Goal: Task Accomplishment & Management: Complete application form

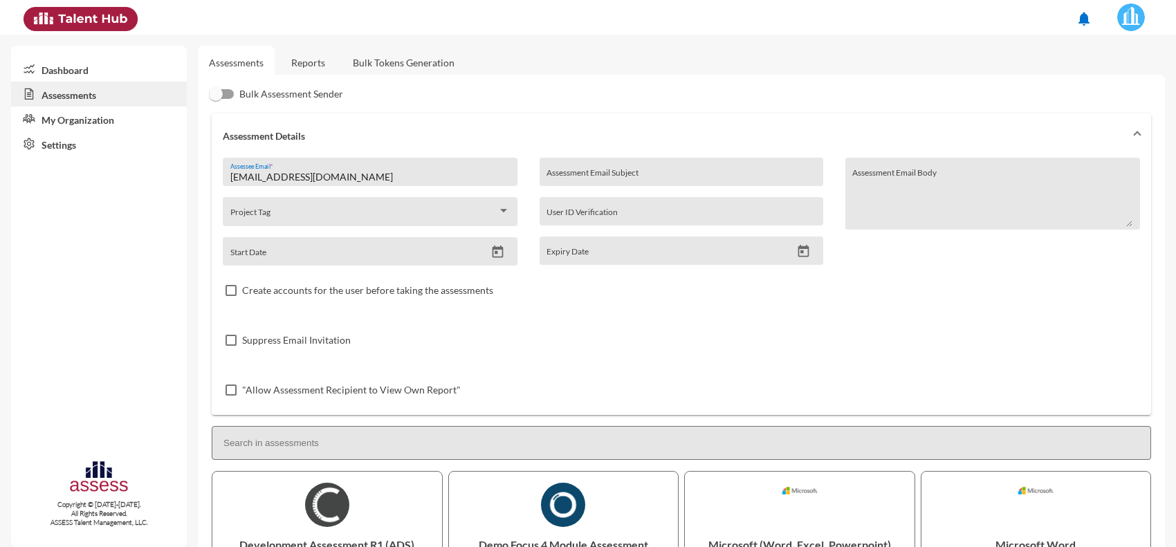
drag, startPoint x: 416, startPoint y: 178, endPoint x: 45, endPoint y: 178, distance: 370.7
click at [45, 178] on mat-sidenav-container "Dashboard Assessments My Organization Settings Copyright © [DATE]-[DATE]. All R…" at bounding box center [588, 291] width 1176 height 513
paste input "Zelgndy90"
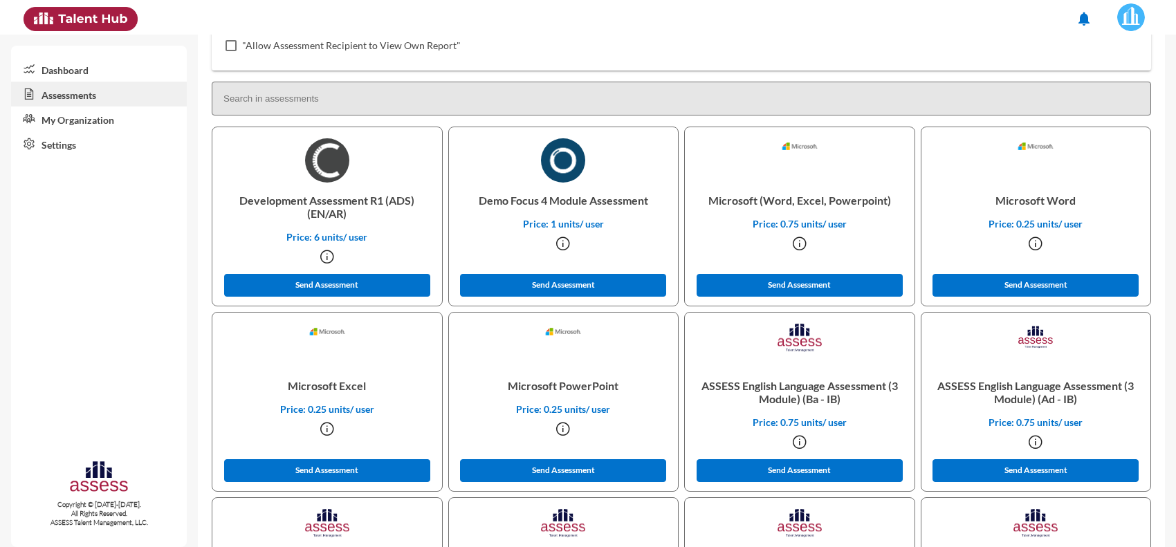
scroll to position [346, 0]
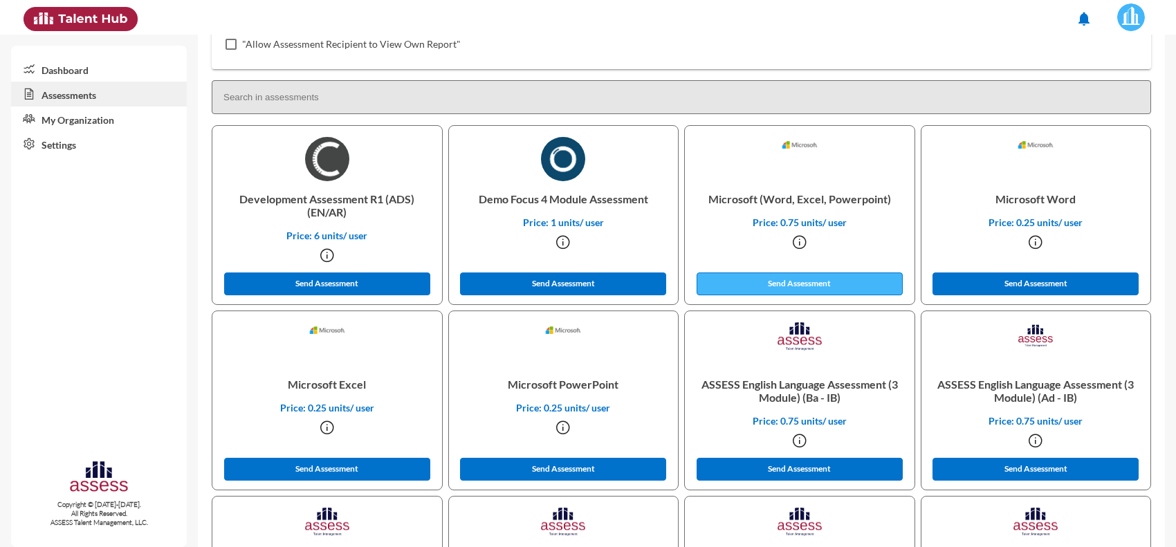
type input "[EMAIL_ADDRESS][DOMAIN_NAME]"
click at [764, 287] on button "Send Assessment" at bounding box center [800, 284] width 206 height 23
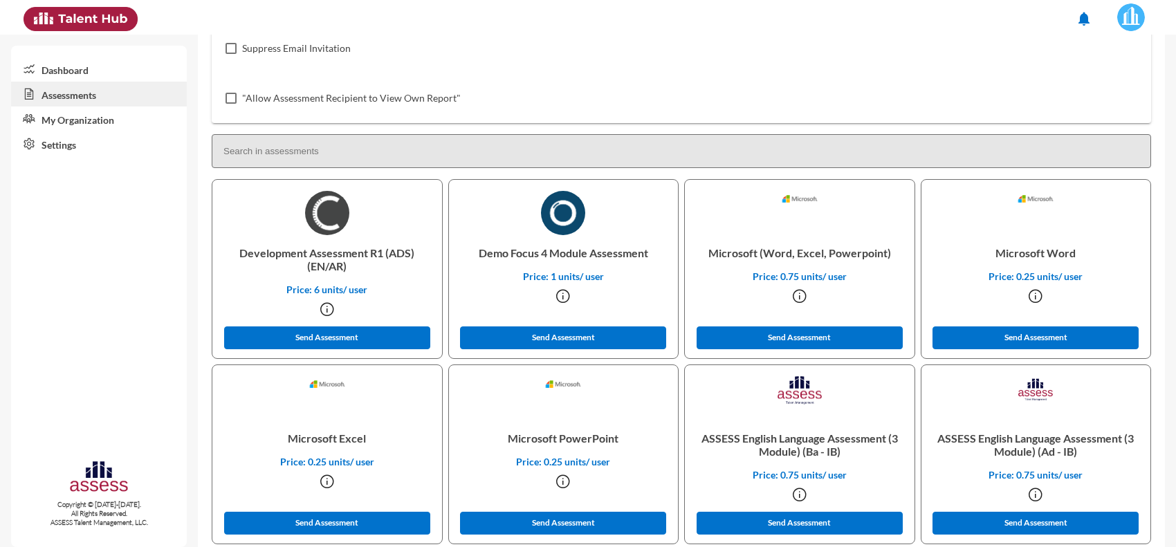
scroll to position [0, 0]
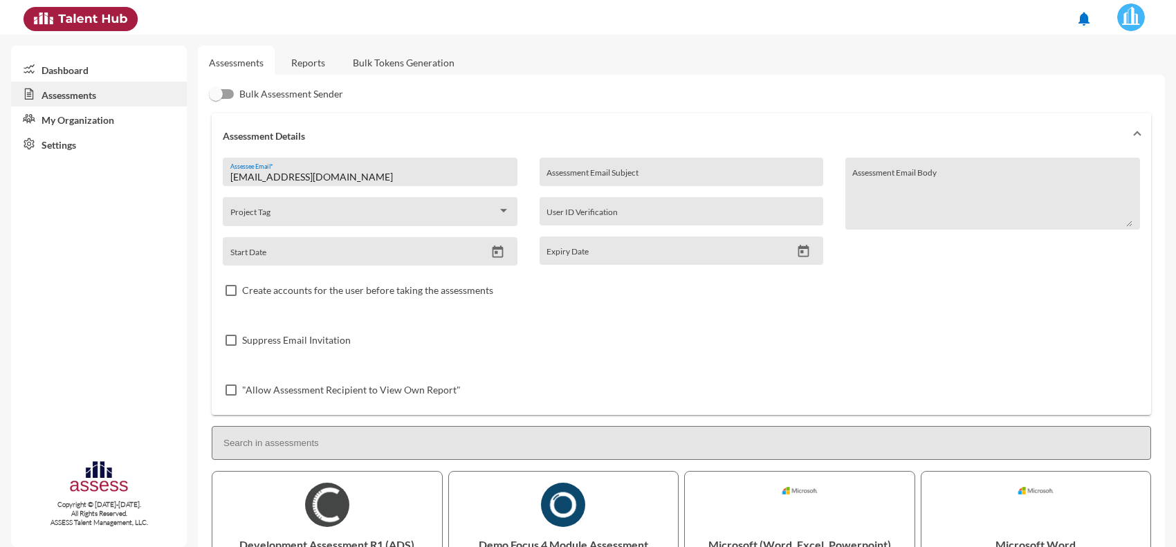
click at [323, 69] on link "Reports" at bounding box center [308, 63] width 56 height 34
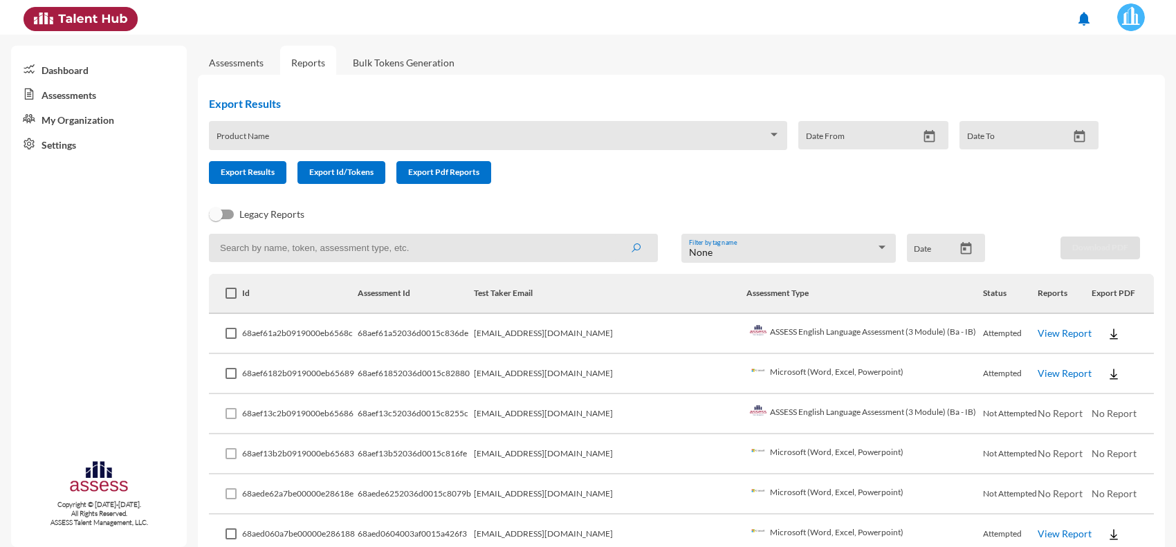
click at [249, 60] on link "Assessments" at bounding box center [236, 63] width 55 height 12
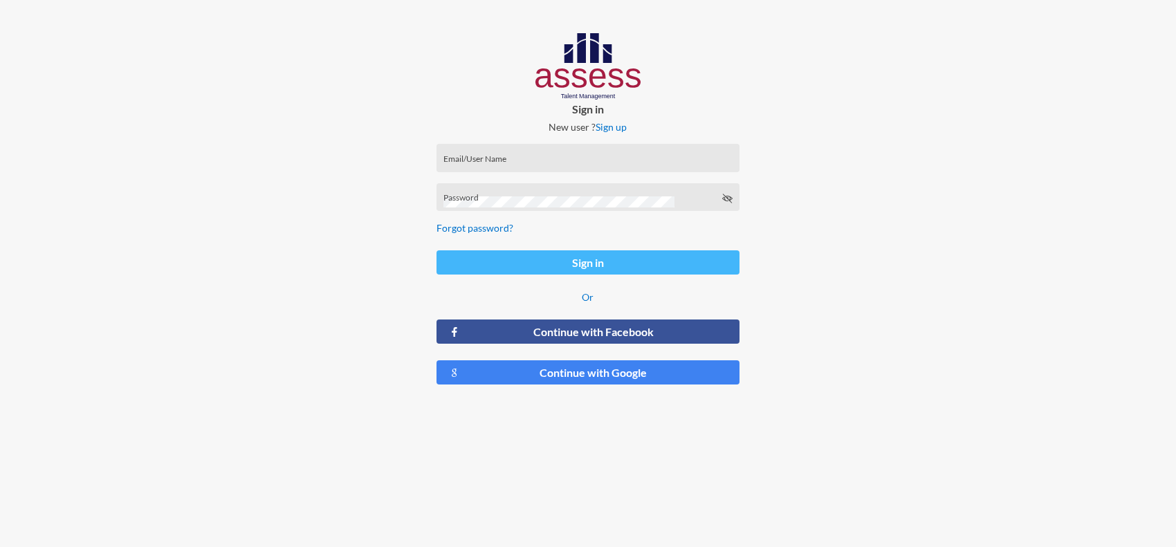
type input "[PERSON_NAME][EMAIL_ADDRESS][PERSON_NAME][DOMAIN_NAME]"
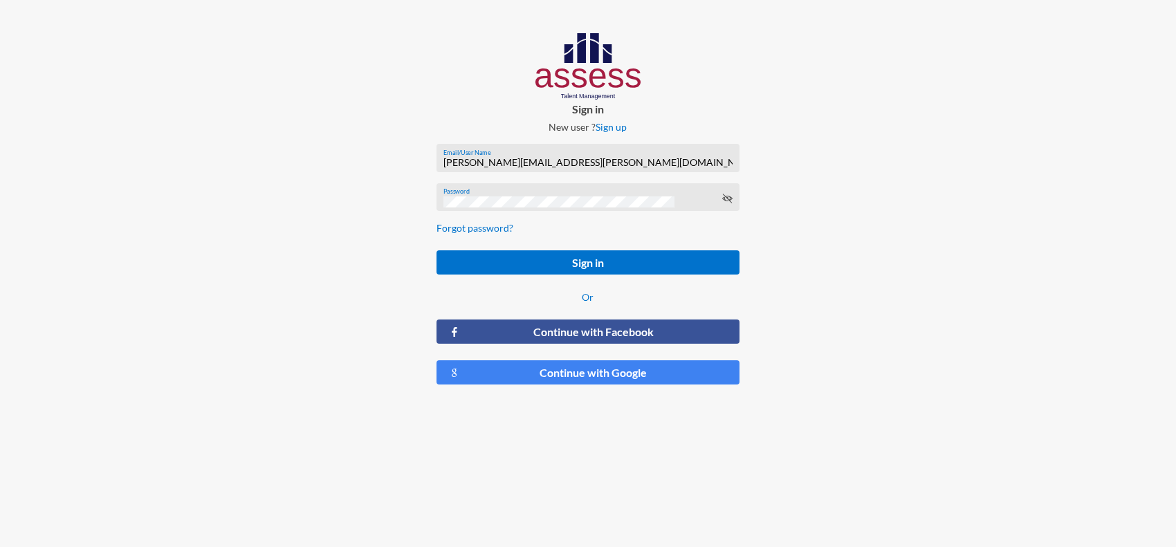
click at [679, 277] on form "[PERSON_NAME][EMAIL_ADDRESS][PERSON_NAME][DOMAIN_NAME] Email/User Name Password…" at bounding box center [588, 265] width 326 height 264
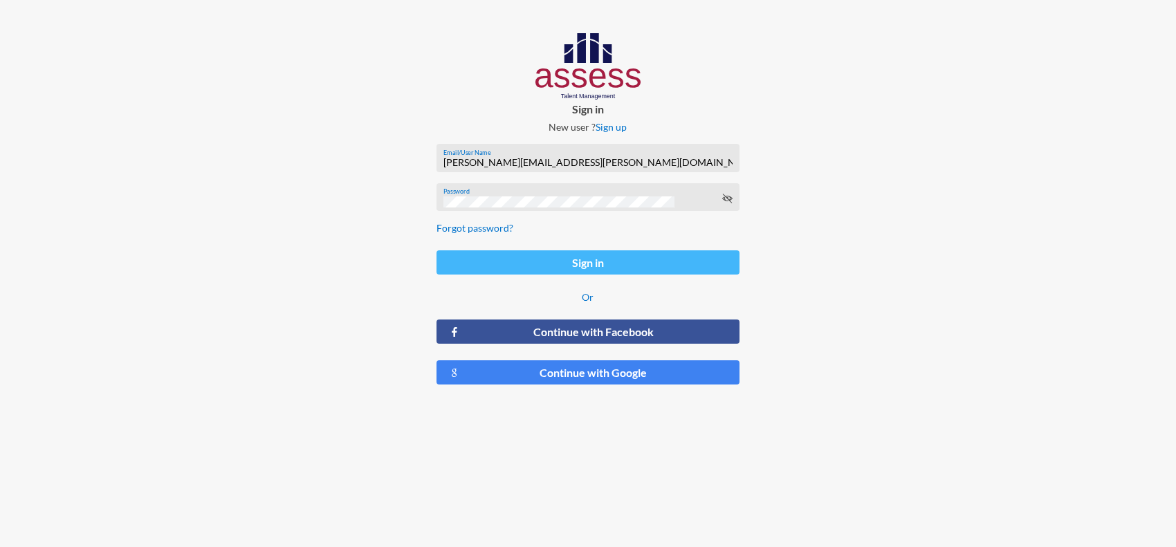
click at [681, 268] on button "Sign in" at bounding box center [588, 262] width 304 height 24
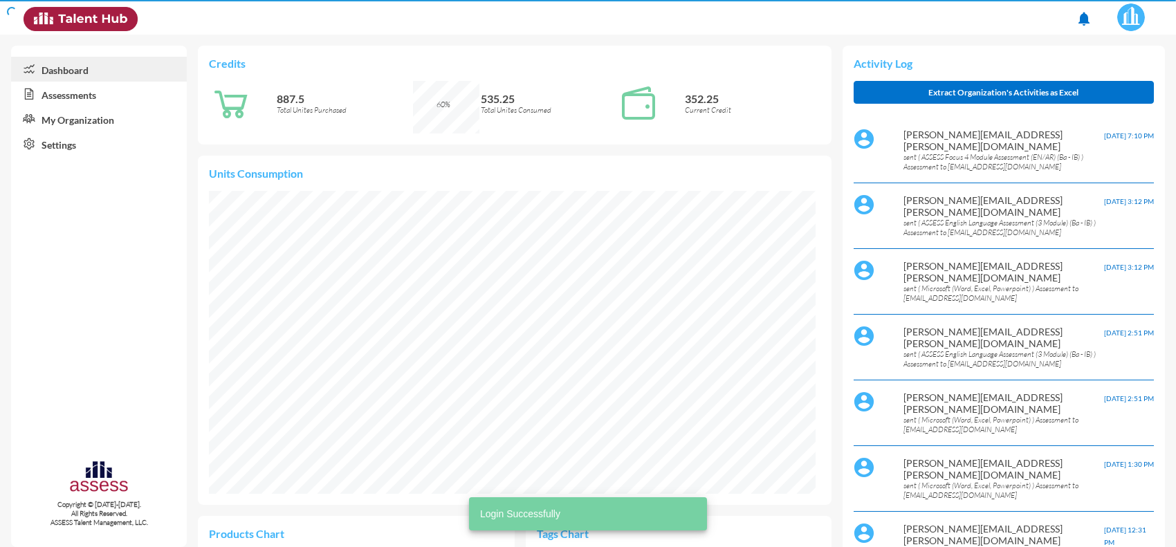
click at [80, 95] on link "Assessments" at bounding box center [99, 94] width 176 height 25
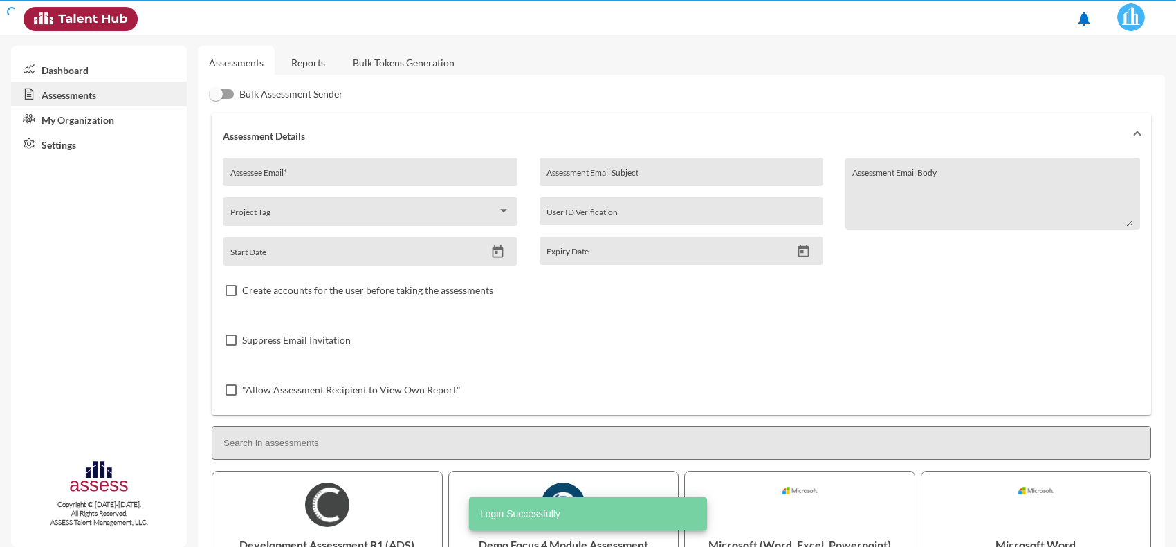
click at [295, 62] on link "Reports" at bounding box center [308, 63] width 56 height 34
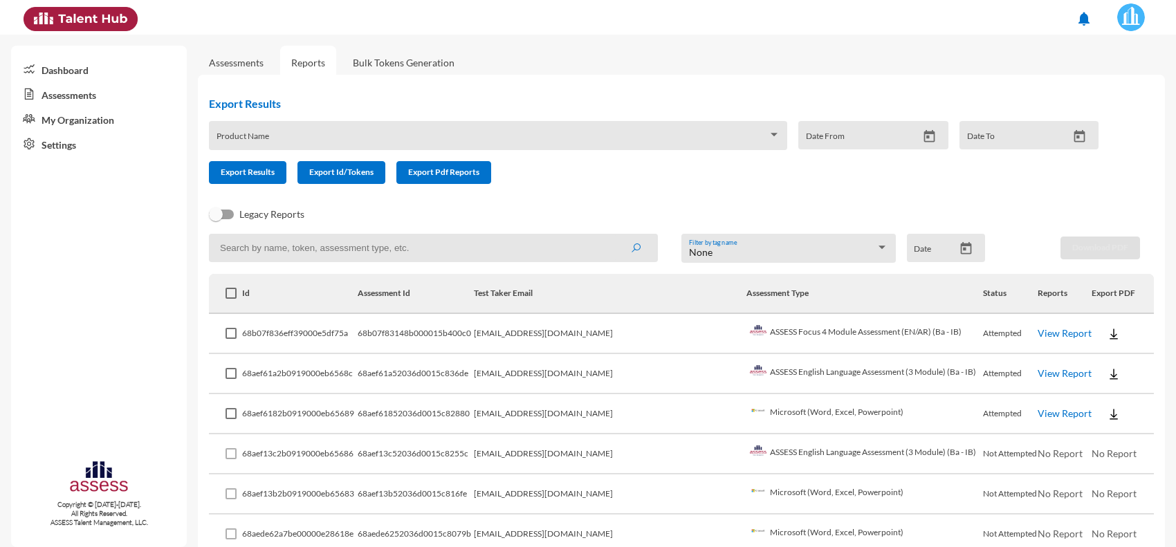
click at [242, 53] on link "Assessments" at bounding box center [236, 63] width 77 height 34
click at [243, 62] on link "Assessments" at bounding box center [236, 63] width 55 height 12
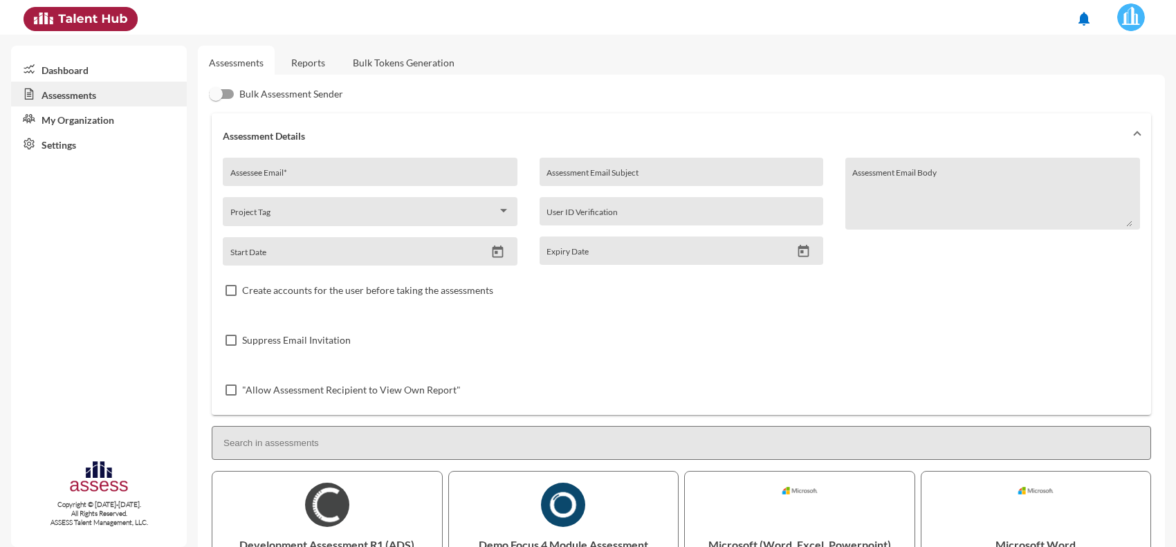
click at [300, 169] on div "Assessee Email *" at bounding box center [370, 175] width 280 height 21
paste input "[EMAIL_ADDRESS][DOMAIN_NAME]"
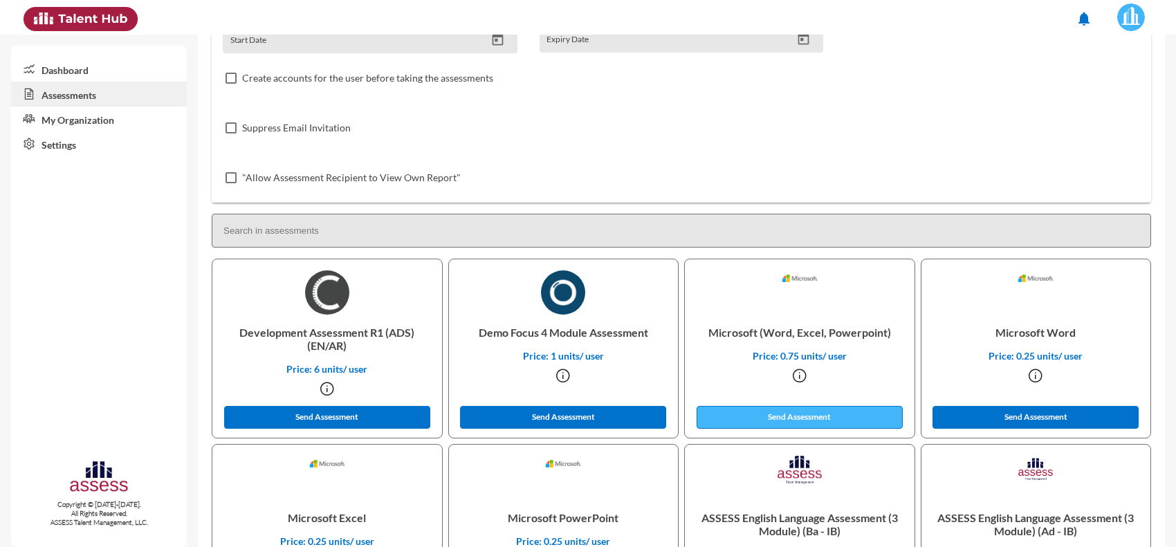
scroll to position [259, 0]
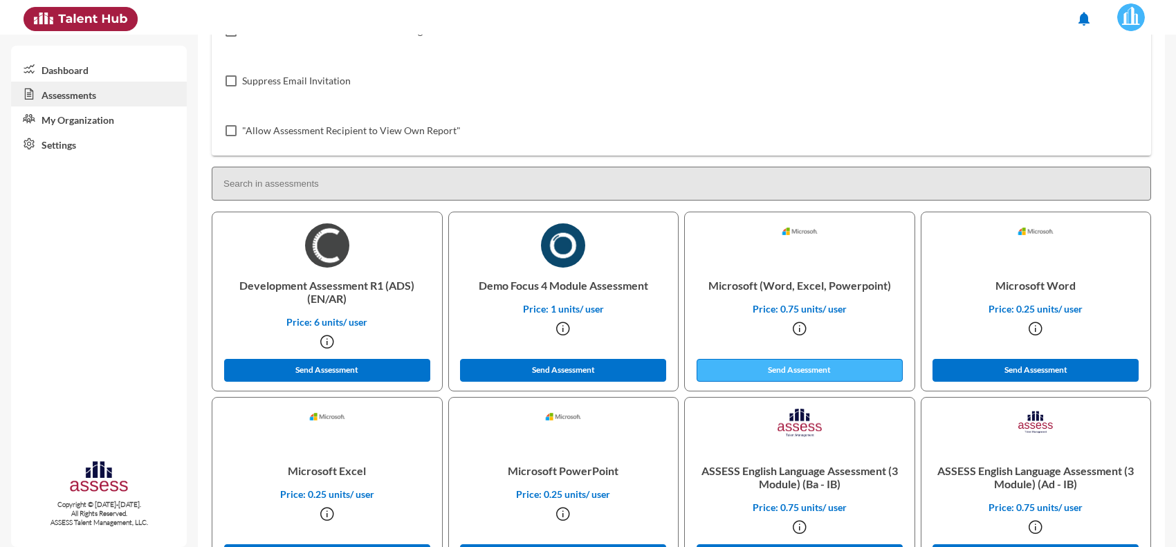
type input "[EMAIL_ADDRESS][DOMAIN_NAME]"
click at [771, 368] on button "Send Assessment" at bounding box center [800, 370] width 206 height 23
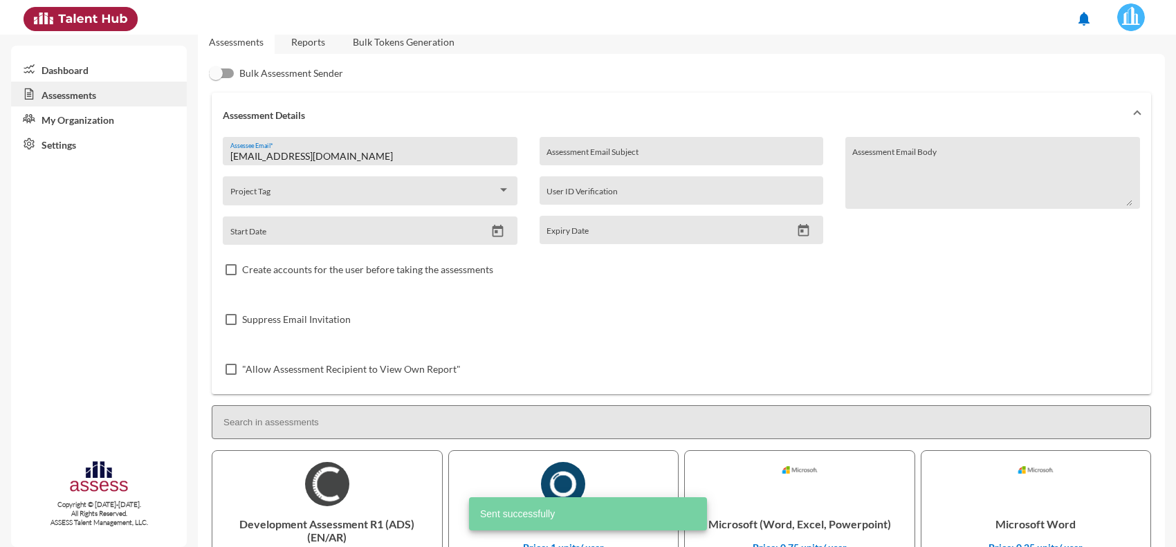
scroll to position [0, 0]
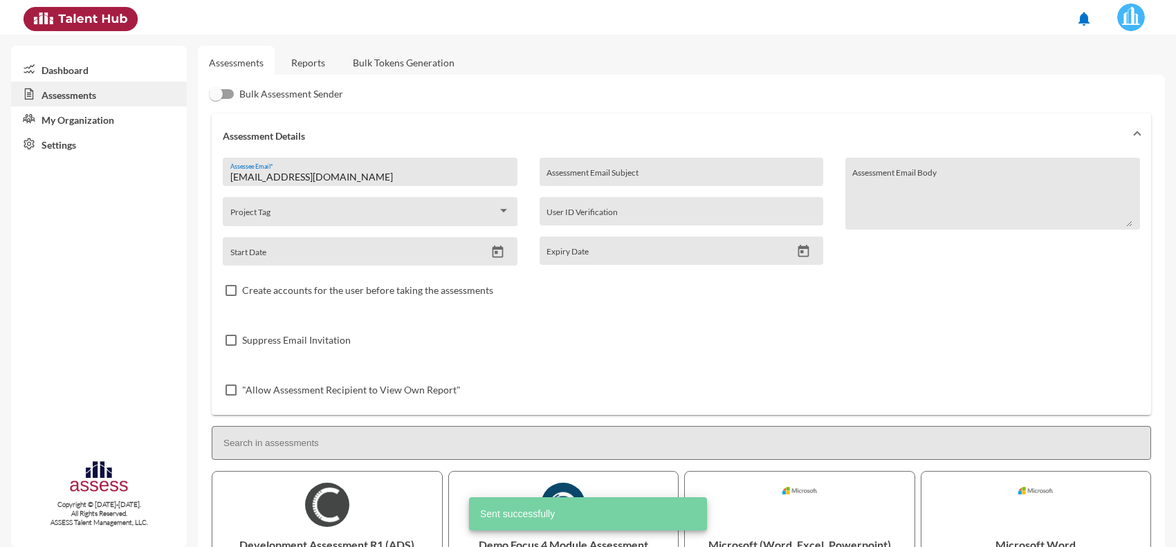
click at [325, 66] on link "Reports" at bounding box center [308, 63] width 56 height 34
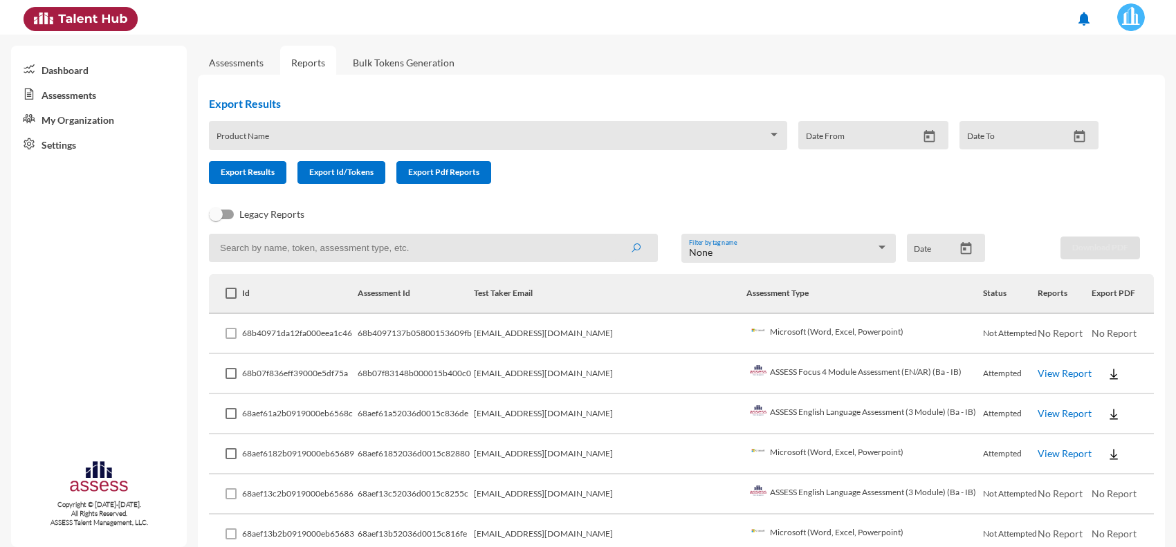
click at [249, 62] on link "Assessments" at bounding box center [236, 63] width 55 height 12
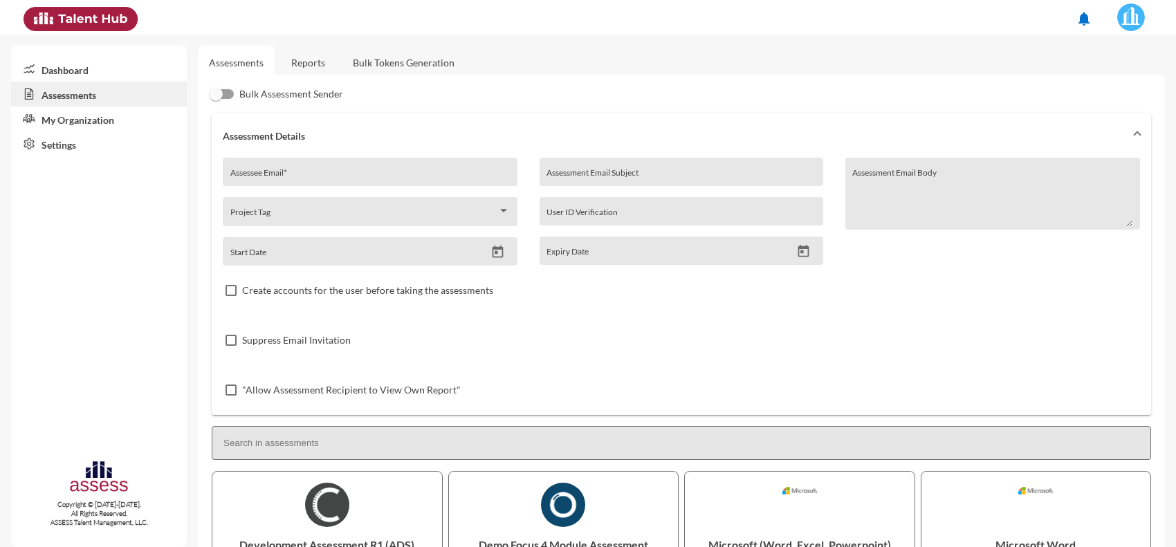
click at [315, 167] on div "Assessee Email *" at bounding box center [370, 175] width 280 height 21
paste input "[EMAIL_ADDRESS][DOMAIN_NAME]"
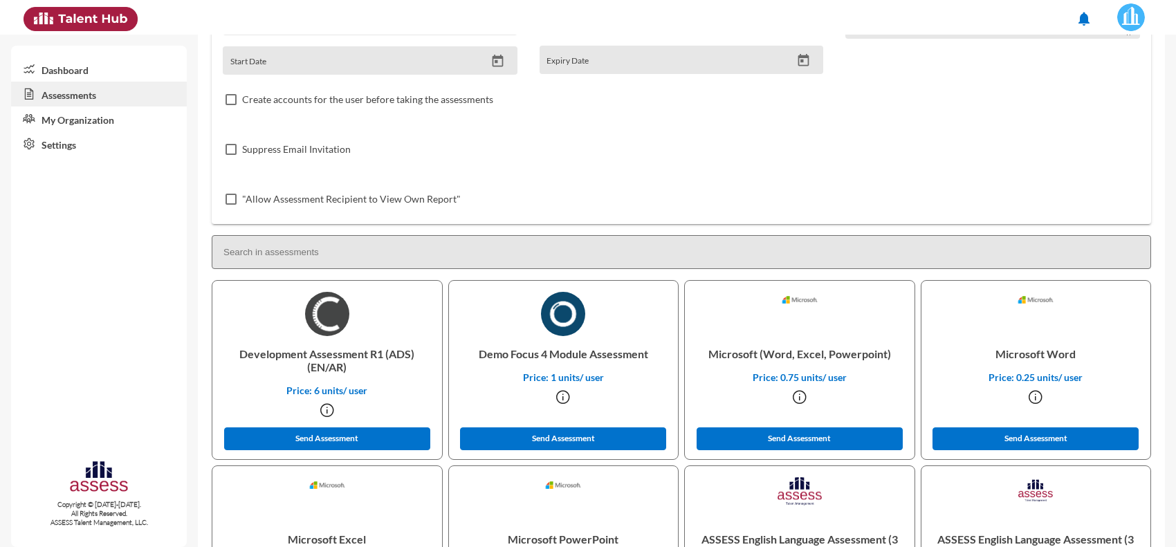
scroll to position [259, 0]
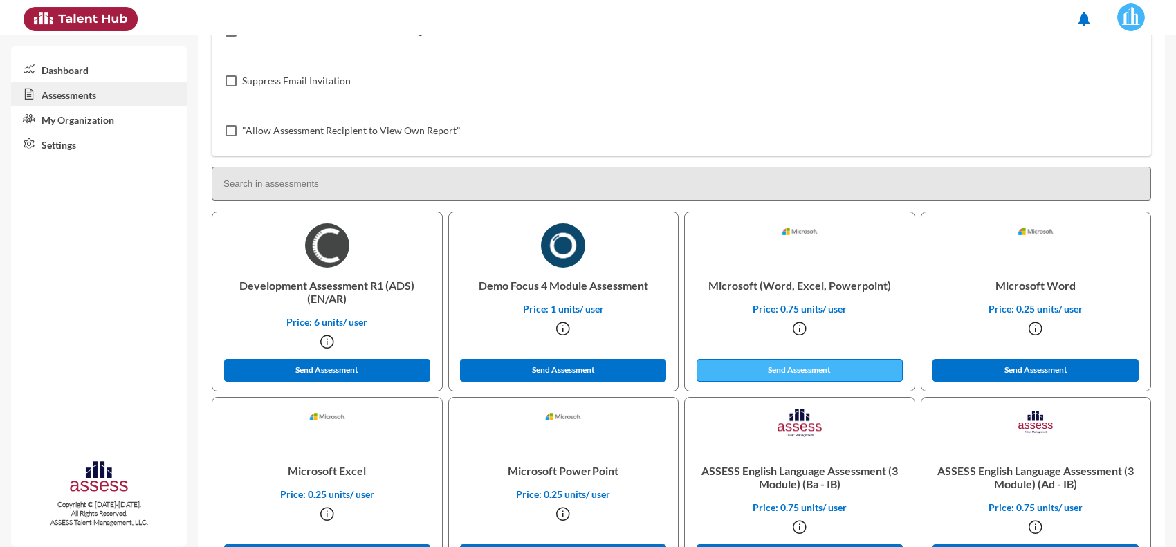
type input "[EMAIL_ADDRESS][DOMAIN_NAME]"
click at [773, 363] on button "Send Assessment" at bounding box center [800, 370] width 206 height 23
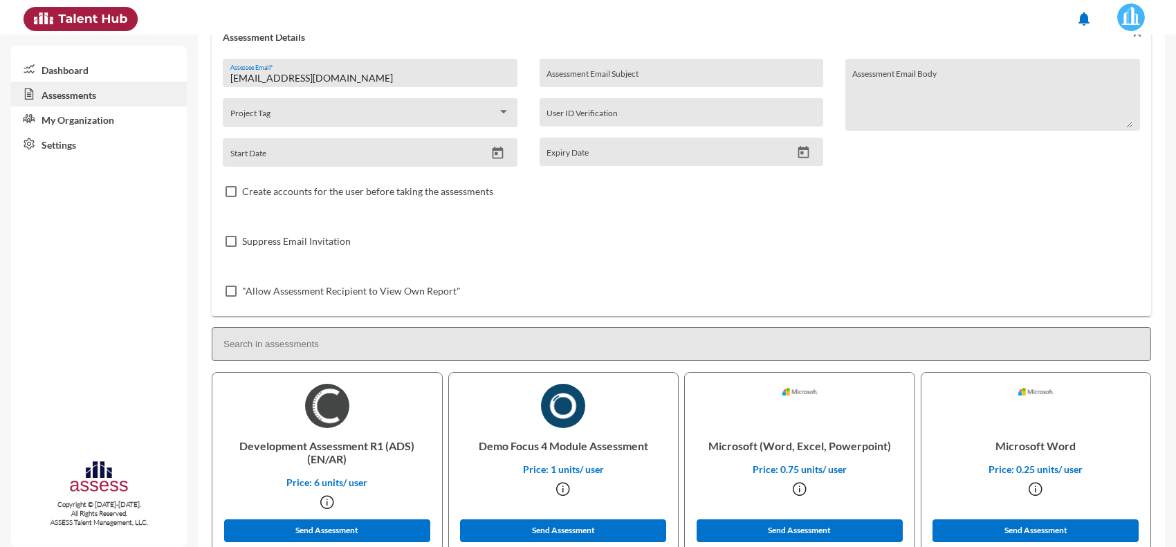
scroll to position [0, 0]
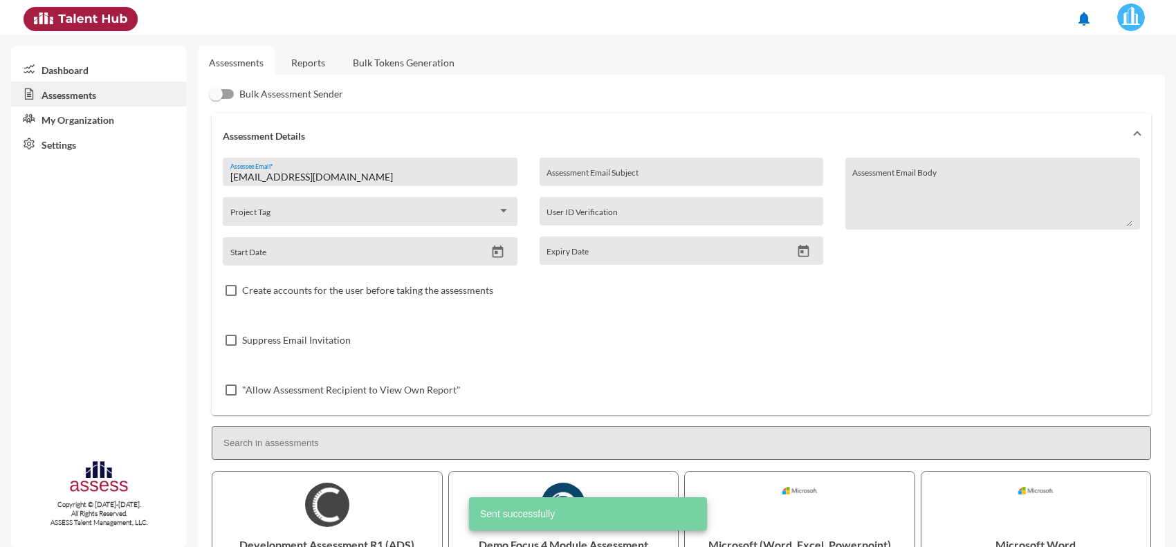
click at [306, 63] on link "Reports" at bounding box center [308, 63] width 56 height 34
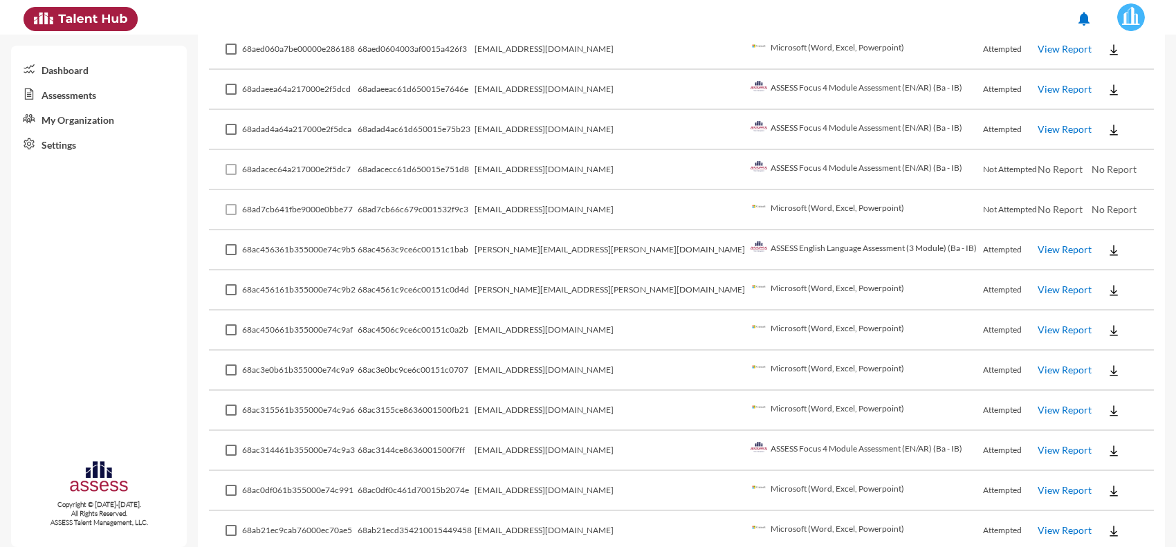
scroll to position [519, 0]
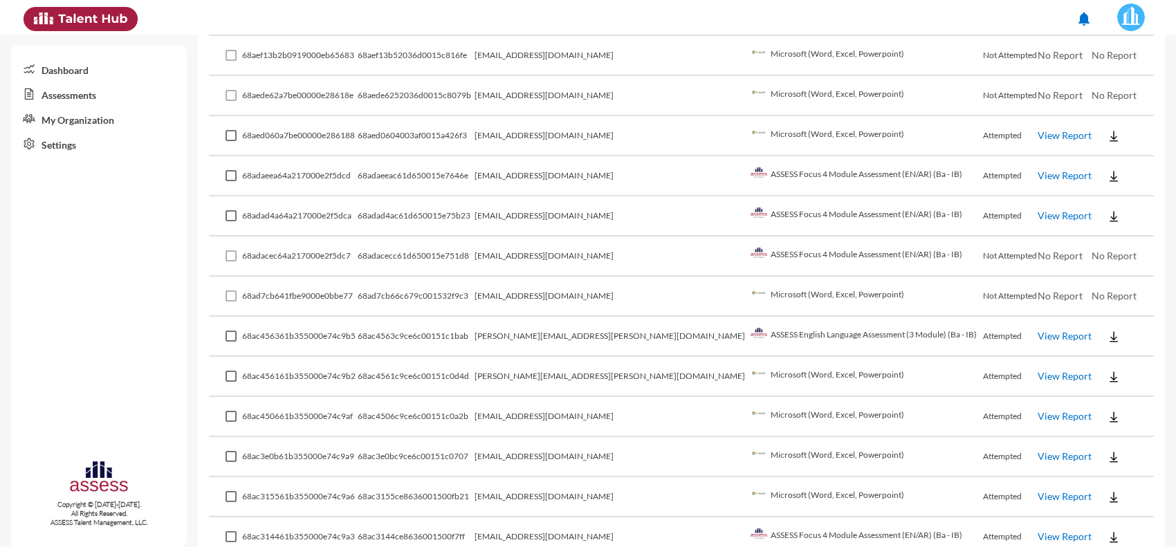
click at [575, 289] on td "[EMAIL_ADDRESS][DOMAIN_NAME]" at bounding box center [611, 297] width 273 height 40
click at [575, 329] on td "[PERSON_NAME][EMAIL_ADDRESS][PERSON_NAME][DOMAIN_NAME]" at bounding box center [611, 337] width 273 height 40
click at [573, 168] on td "[EMAIL_ADDRESS][DOMAIN_NAME]" at bounding box center [611, 176] width 273 height 40
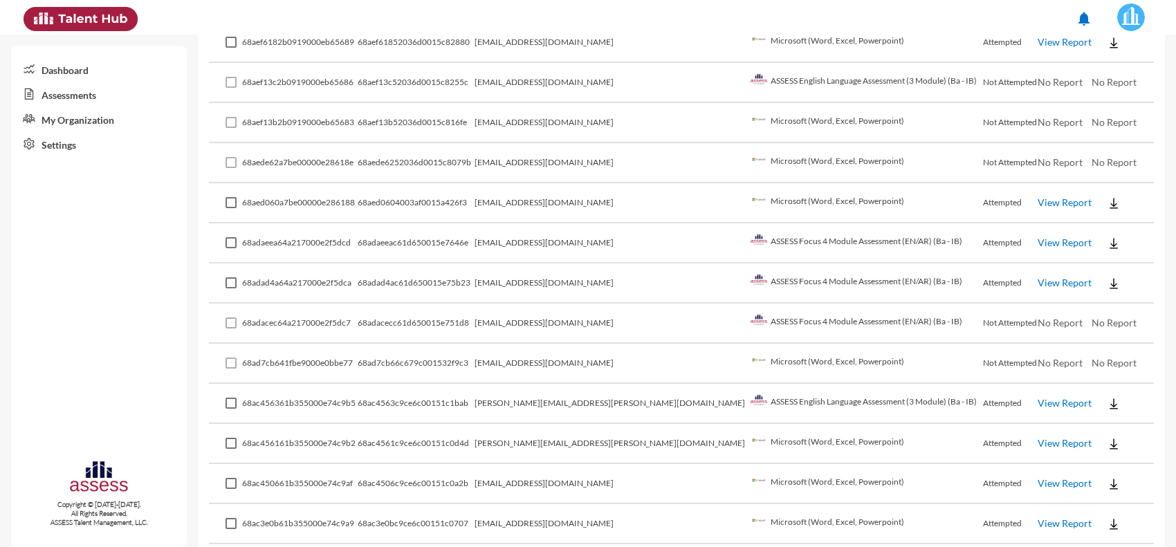
scroll to position [432, 0]
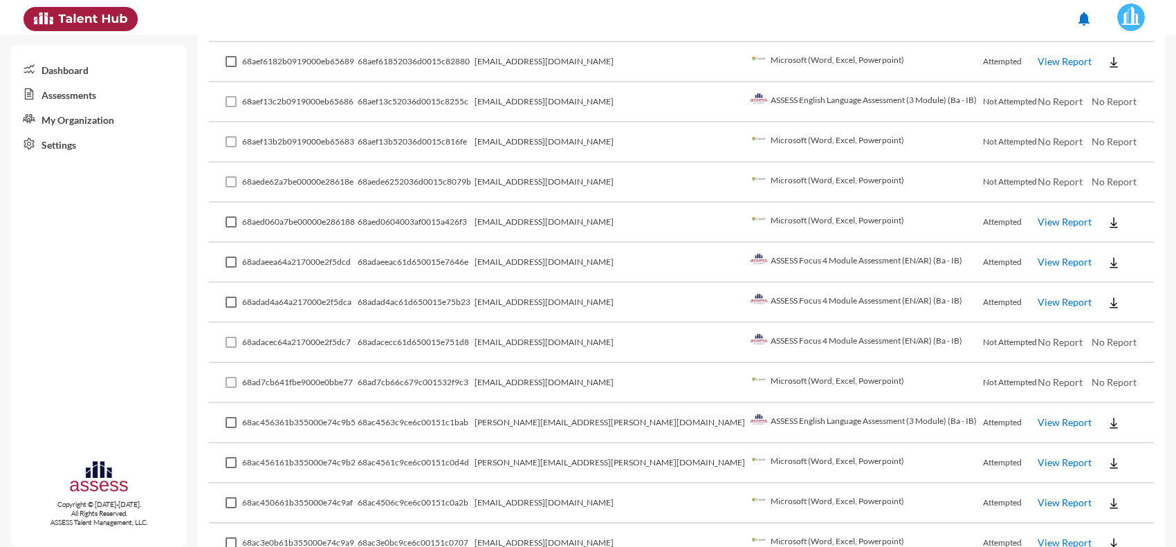
click at [589, 181] on td "[EMAIL_ADDRESS][DOMAIN_NAME]" at bounding box center [611, 183] width 273 height 40
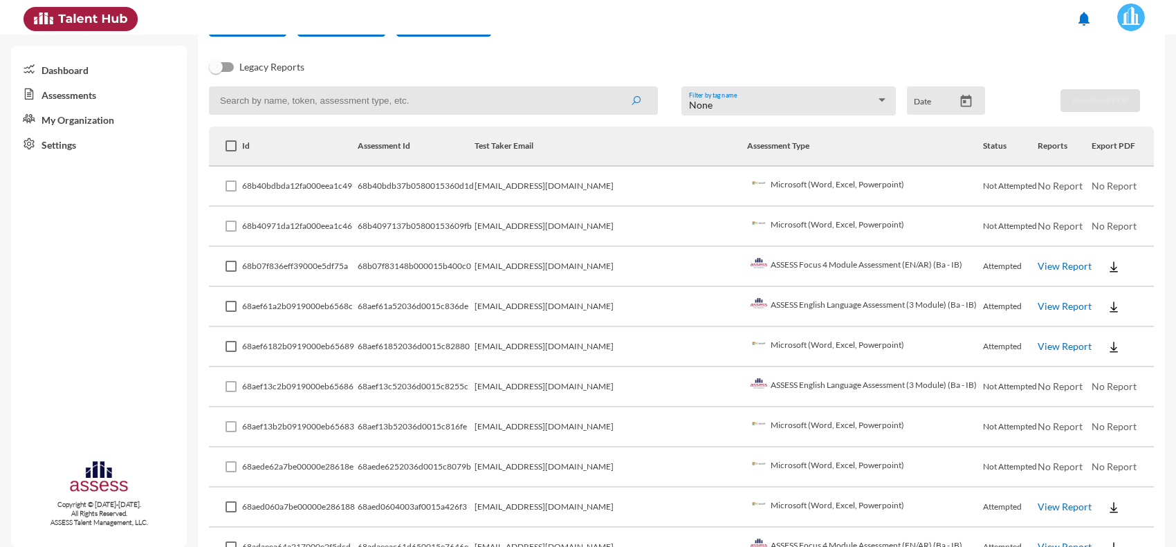
scroll to position [306, 0]
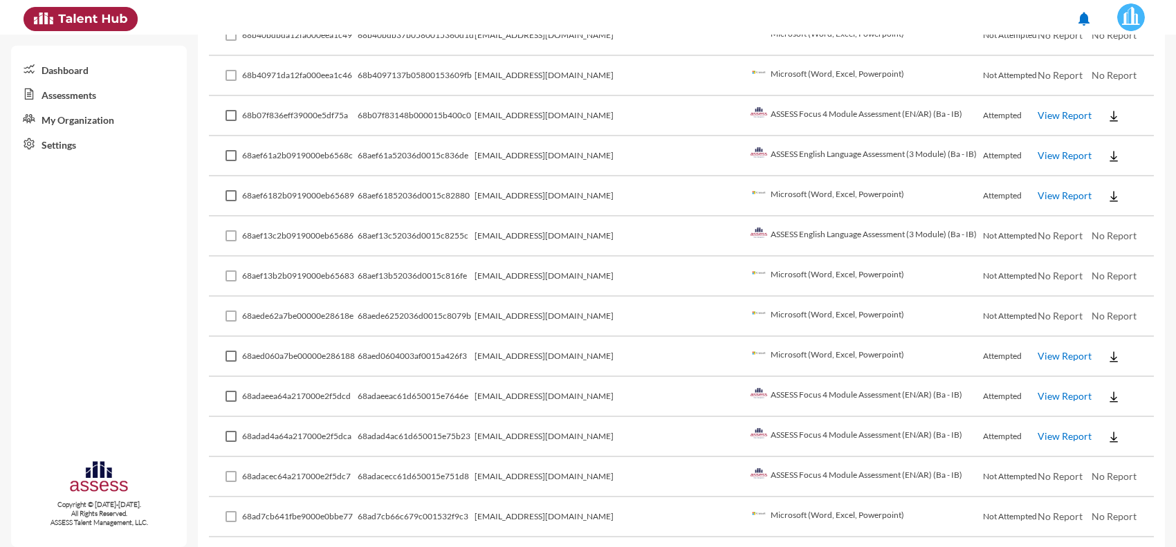
drag, startPoint x: 578, startPoint y: 288, endPoint x: 598, endPoint y: 357, distance: 72.0
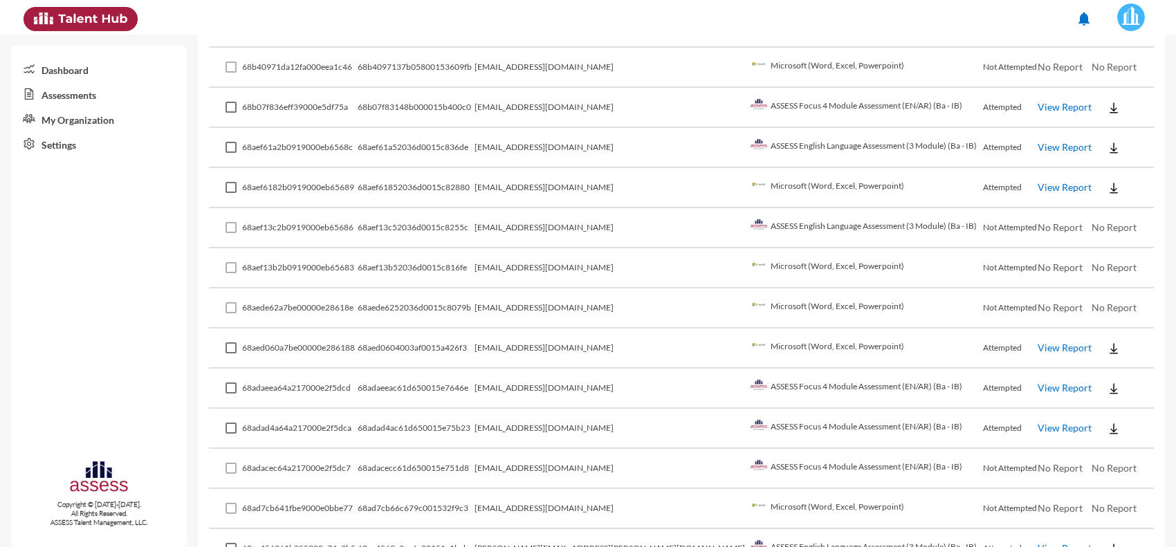
scroll to position [0, 0]
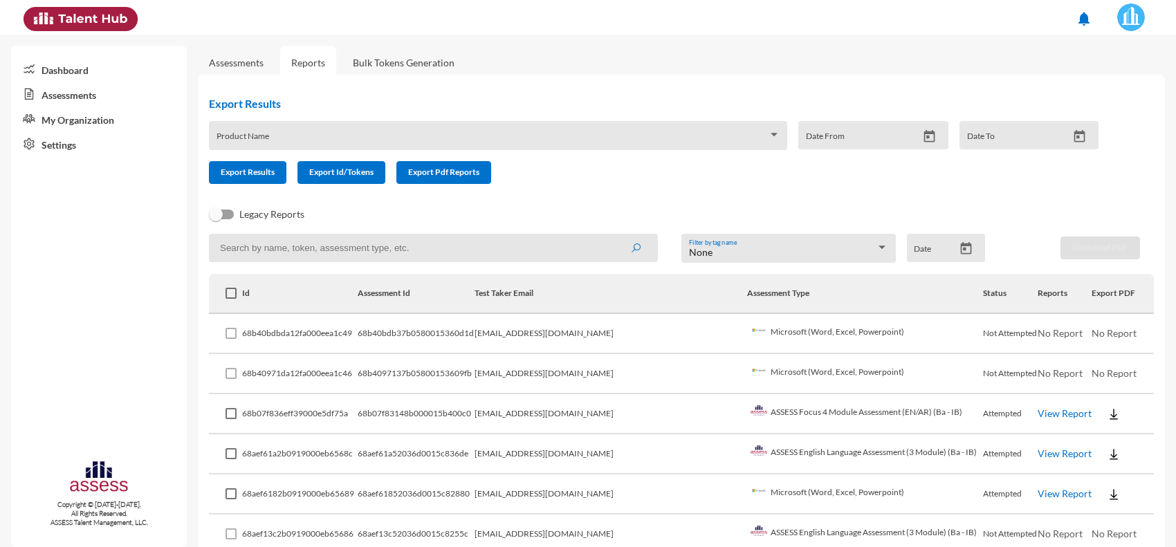
drag, startPoint x: 598, startPoint y: 354, endPoint x: 591, endPoint y: 212, distance: 142.7
click at [221, 59] on link "Assessments" at bounding box center [236, 63] width 55 height 12
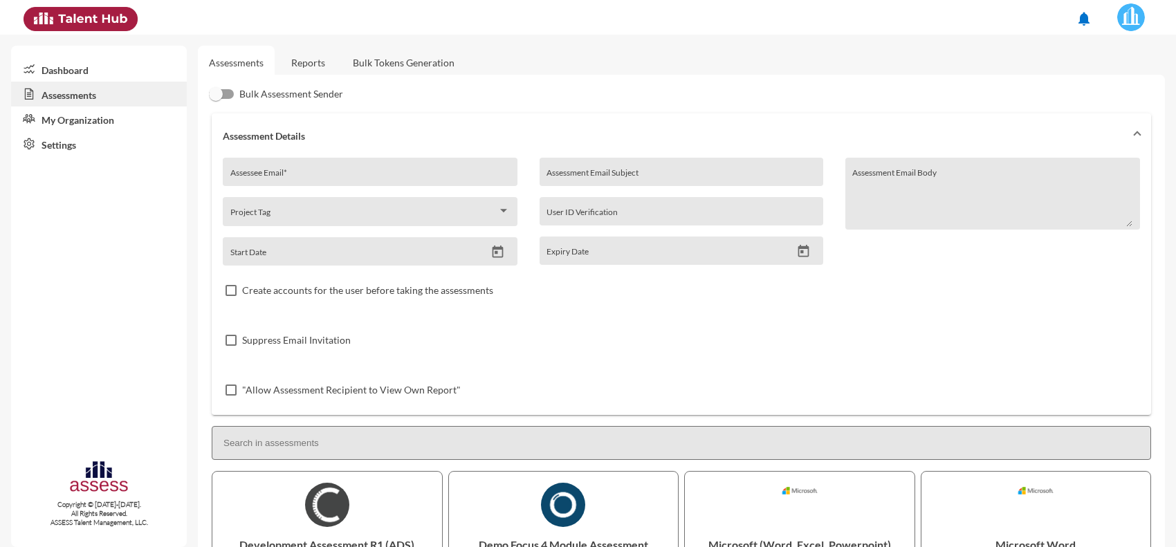
click at [324, 170] on div "Assessee Email *" at bounding box center [370, 175] width 280 height 21
click at [312, 59] on link "Reports" at bounding box center [308, 63] width 56 height 34
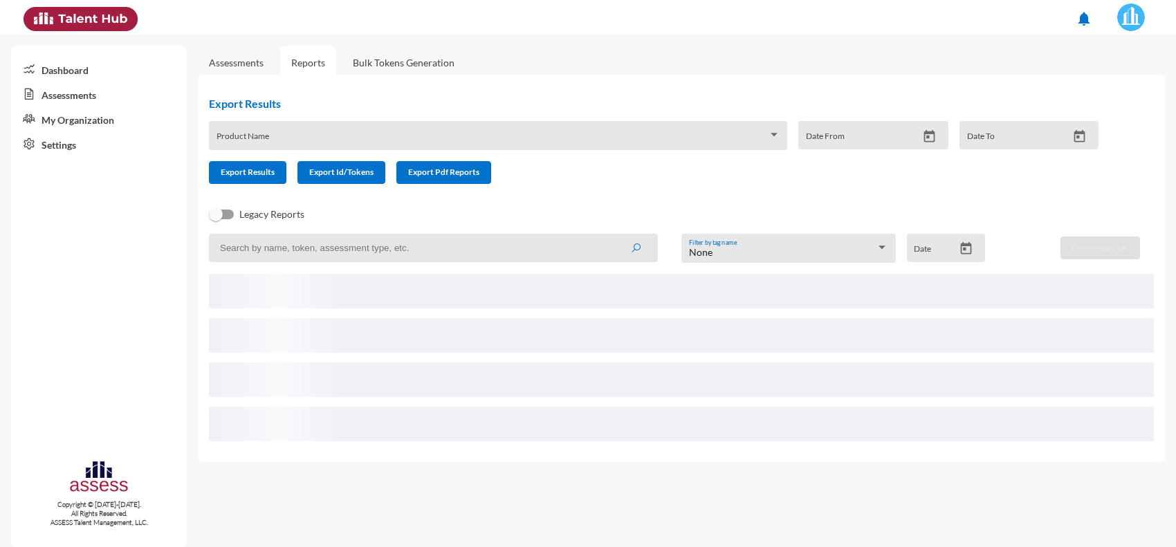
click at [416, 62] on link "Bulk Tokens Generation" at bounding box center [404, 63] width 124 height 34
click at [292, 62] on link "Reports" at bounding box center [308, 63] width 56 height 34
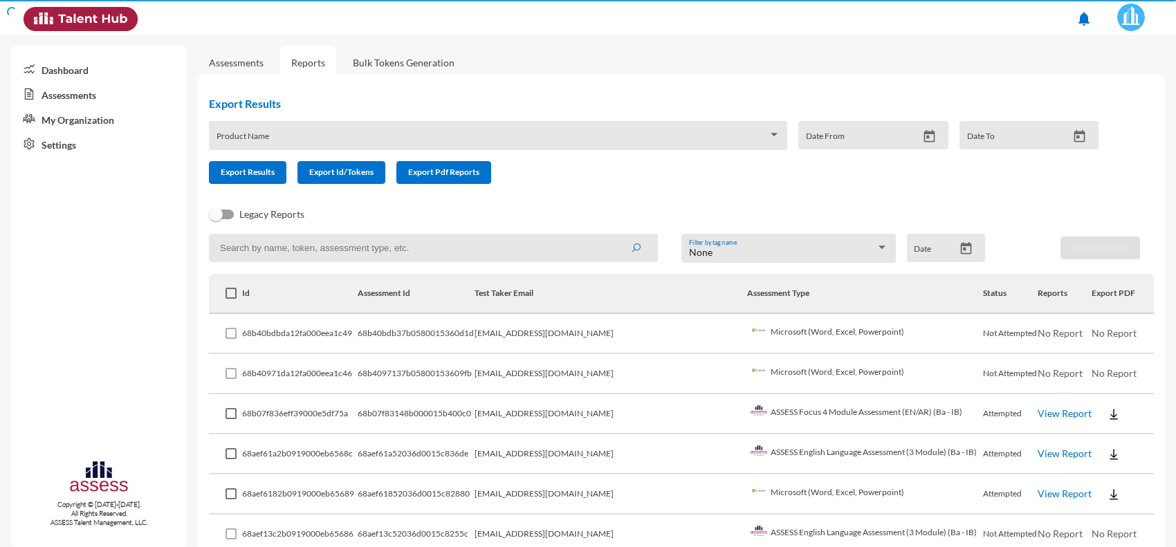
click at [254, 62] on link "Assessments" at bounding box center [236, 63] width 55 height 12
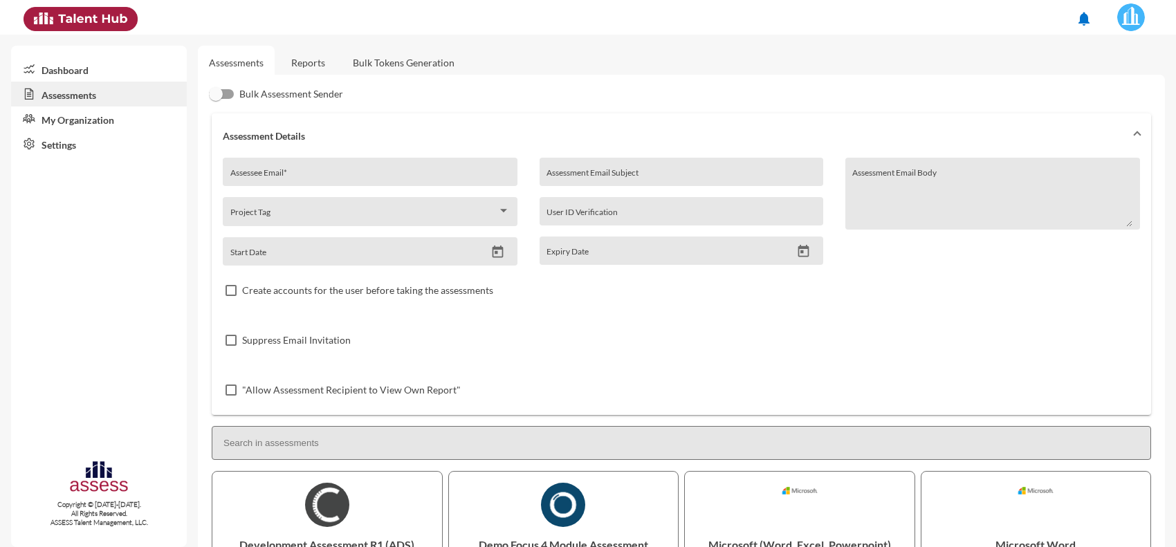
click at [326, 71] on link "Reports" at bounding box center [308, 63] width 56 height 34
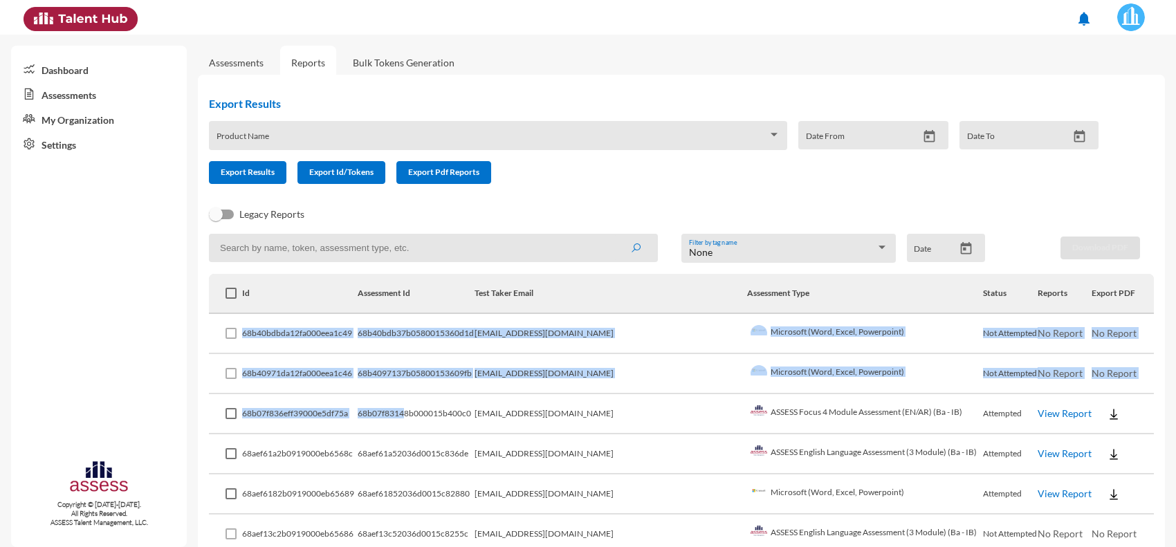
drag, startPoint x: 250, startPoint y: 331, endPoint x: 434, endPoint y: 427, distance: 207.9
click at [434, 427] on td "68b07f83148b000015b400c0" at bounding box center [416, 414] width 117 height 40
drag, startPoint x: 250, startPoint y: 329, endPoint x: 305, endPoint y: 398, distance: 88.1
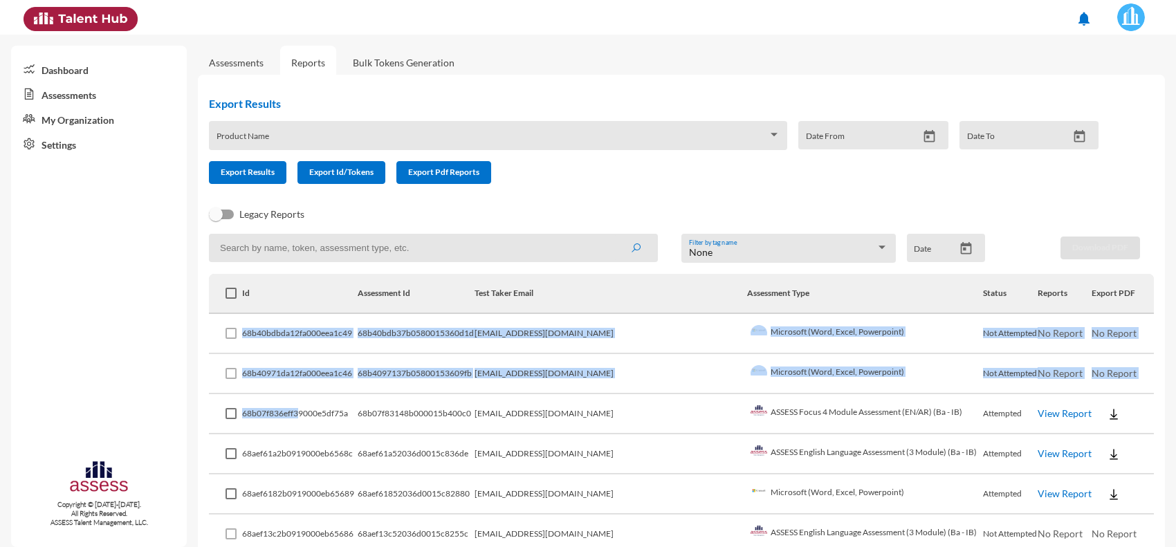
click at [305, 398] on td "68b07f836eff39000e5df75a" at bounding box center [299, 414] width 115 height 40
drag, startPoint x: 248, startPoint y: 331, endPoint x: 291, endPoint y: 396, distance: 78.3
click at [291, 389] on td "68b40971da12fa000eea1c46" at bounding box center [299, 374] width 115 height 40
drag, startPoint x: 247, startPoint y: 331, endPoint x: 270, endPoint y: 400, distance: 73.1
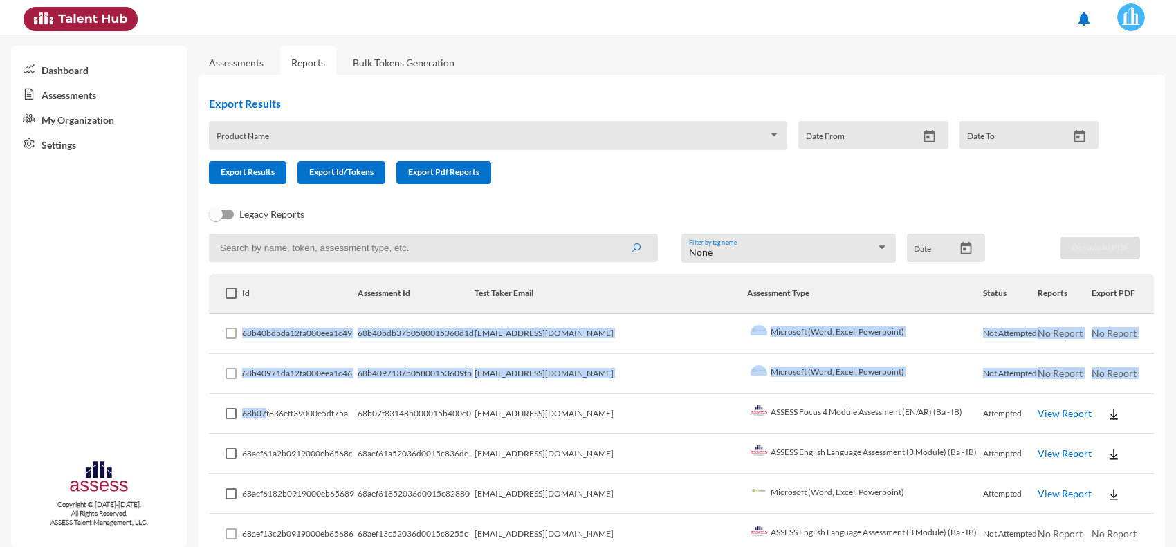
click at [270, 378] on td "68b40971da12fa000eea1c46" at bounding box center [299, 374] width 115 height 40
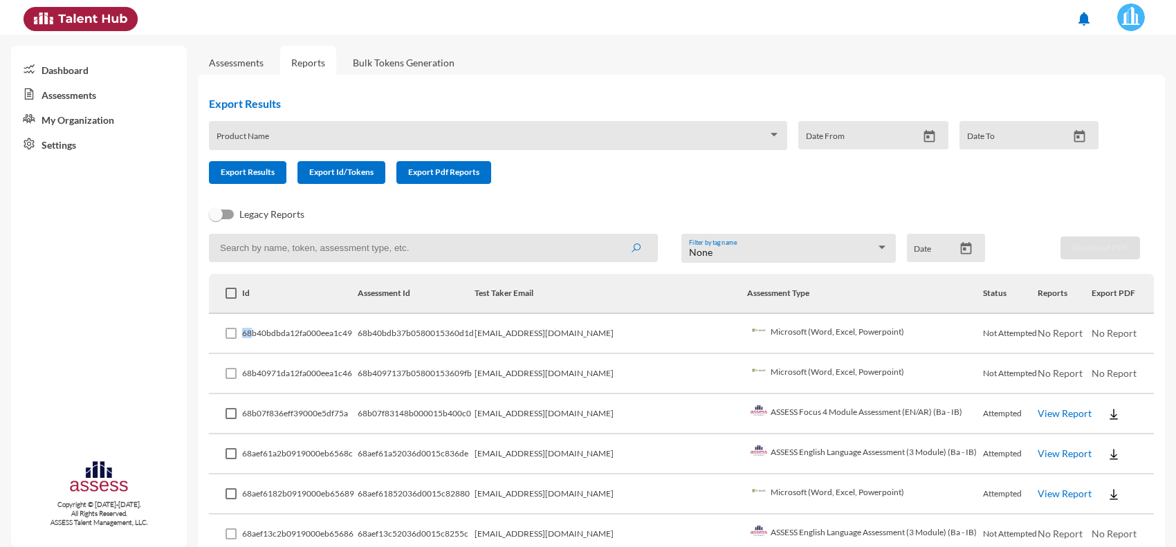
drag, startPoint x: 246, startPoint y: 329, endPoint x: 257, endPoint y: 346, distance: 20.5
click at [257, 346] on tr "68b40bdbda12fa000eea1c49 68b40bdb37b0580015360d1d [EMAIL_ADDRESS][DOMAIN_NAME] …" at bounding box center [681, 334] width 945 height 40
click at [257, 340] on td "68b40bdbda12fa000eea1c49" at bounding box center [299, 334] width 115 height 40
